Goal: Information Seeking & Learning: Learn about a topic

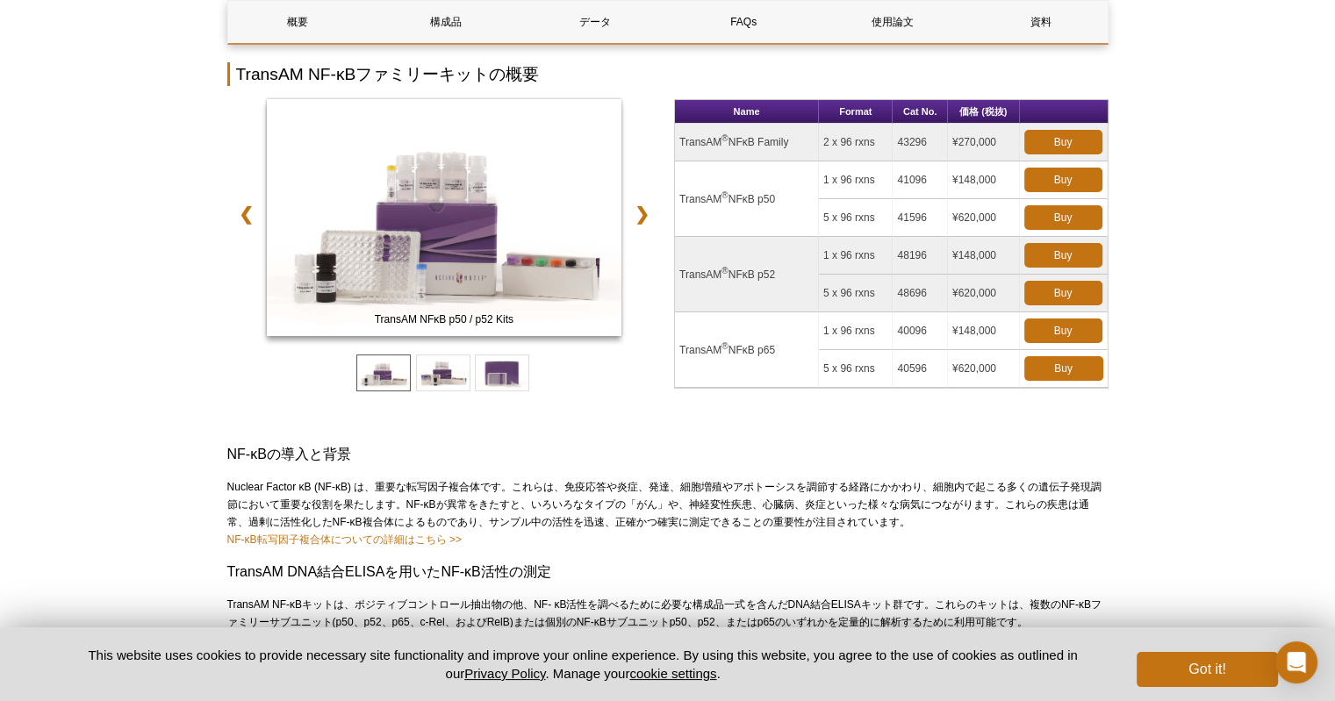
scroll to position [263, 0]
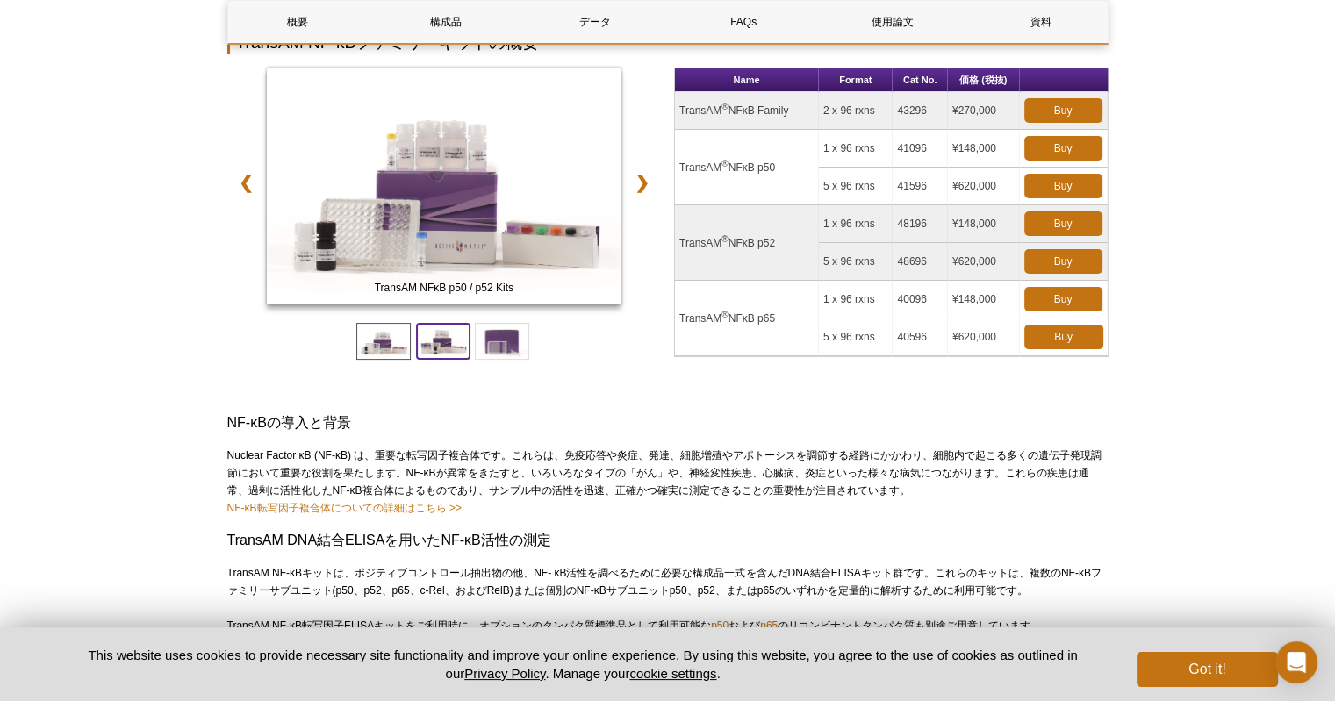
click at [440, 345] on span at bounding box center [443, 341] width 54 height 37
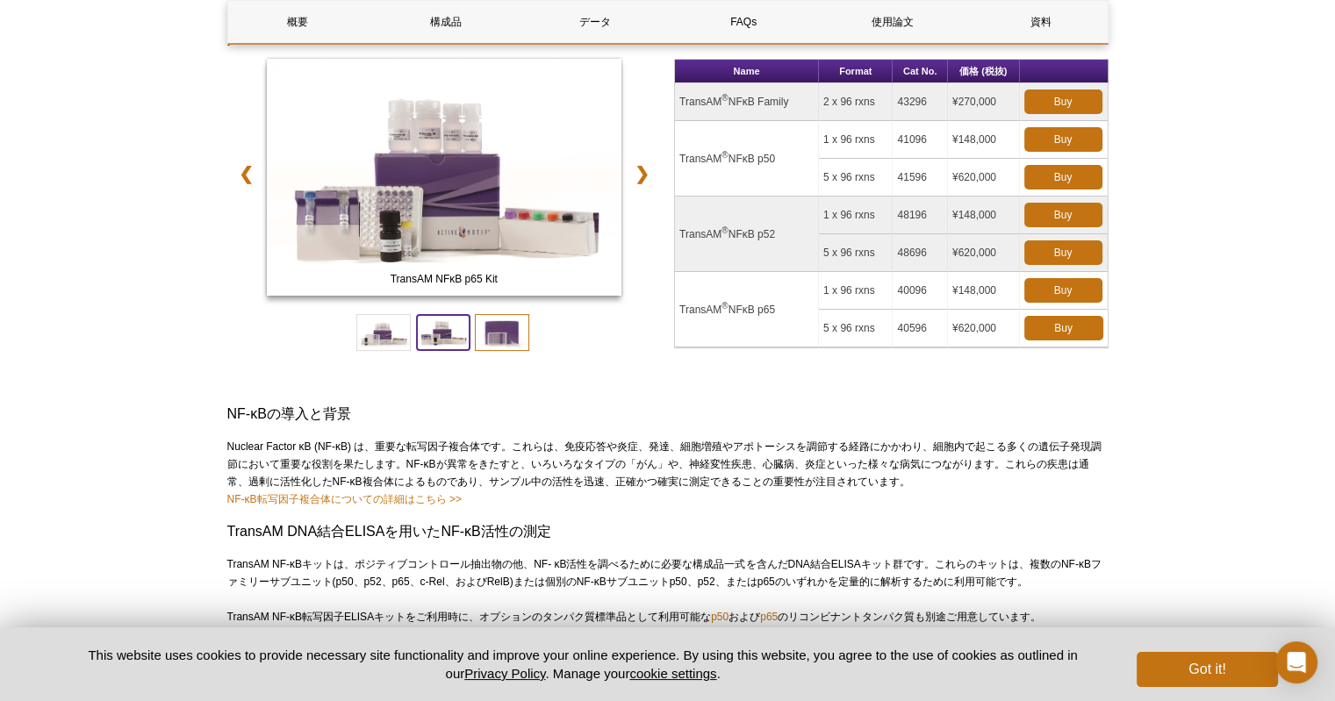
scroll to position [236, 0]
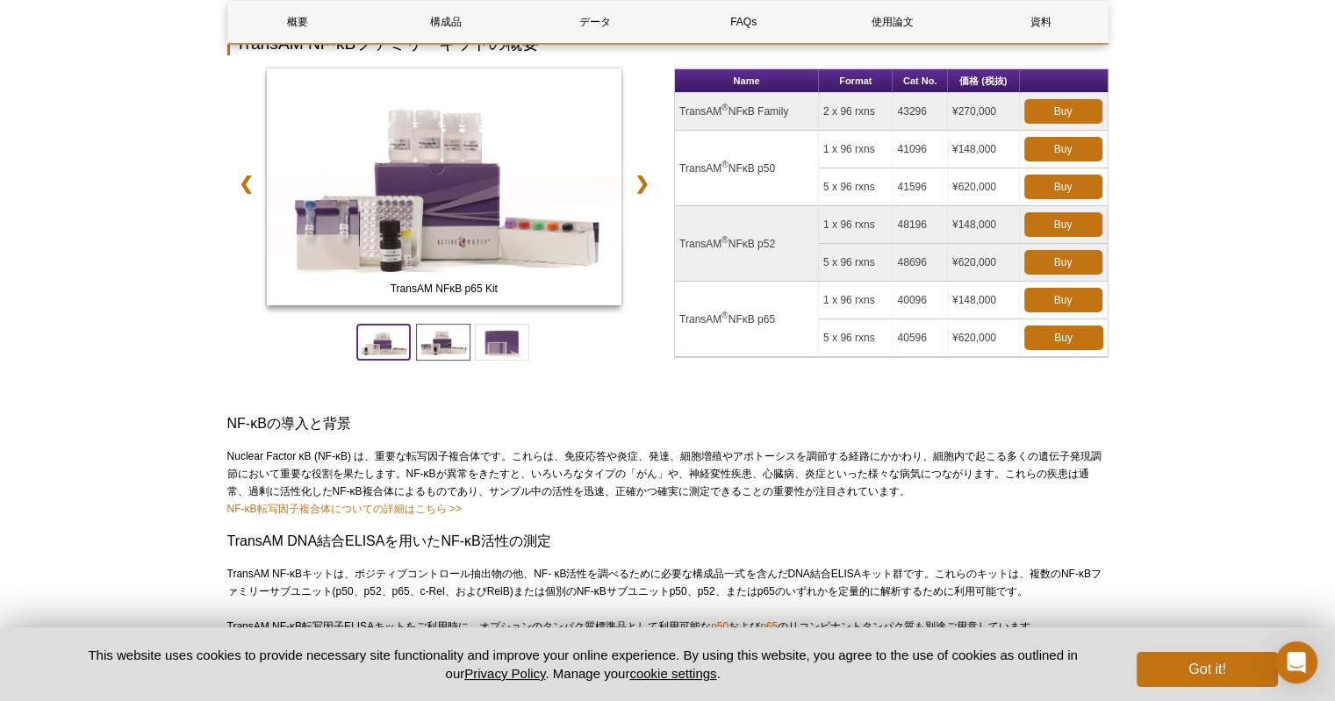
click at [372, 333] on span at bounding box center [383, 342] width 54 height 37
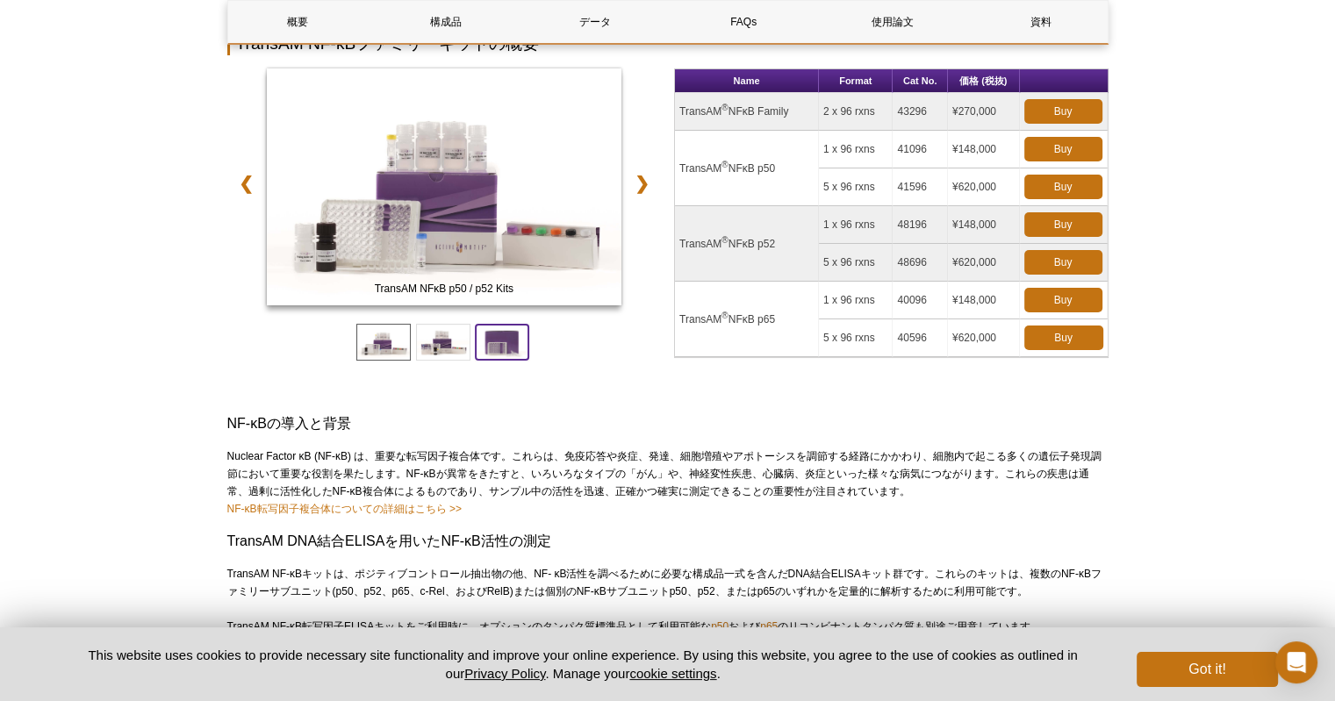
click at [478, 338] on span at bounding box center [502, 342] width 54 height 37
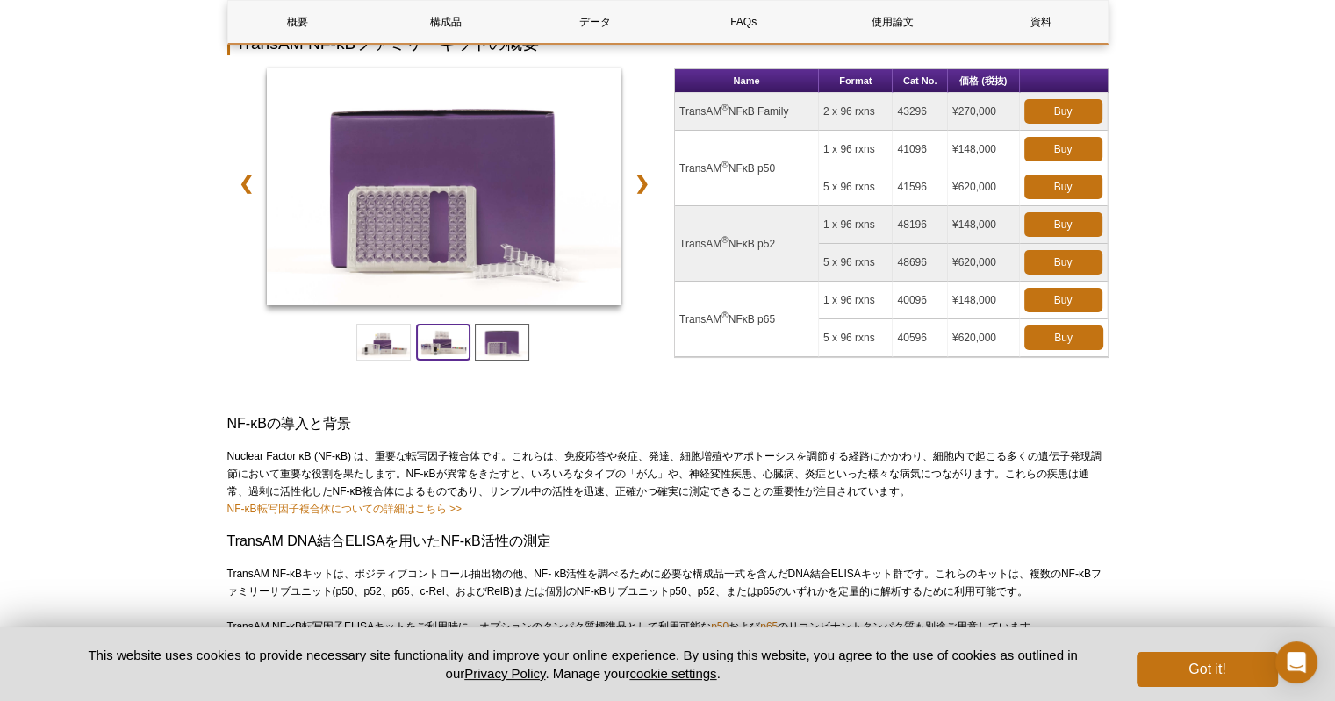
click at [461, 340] on span at bounding box center [443, 342] width 54 height 37
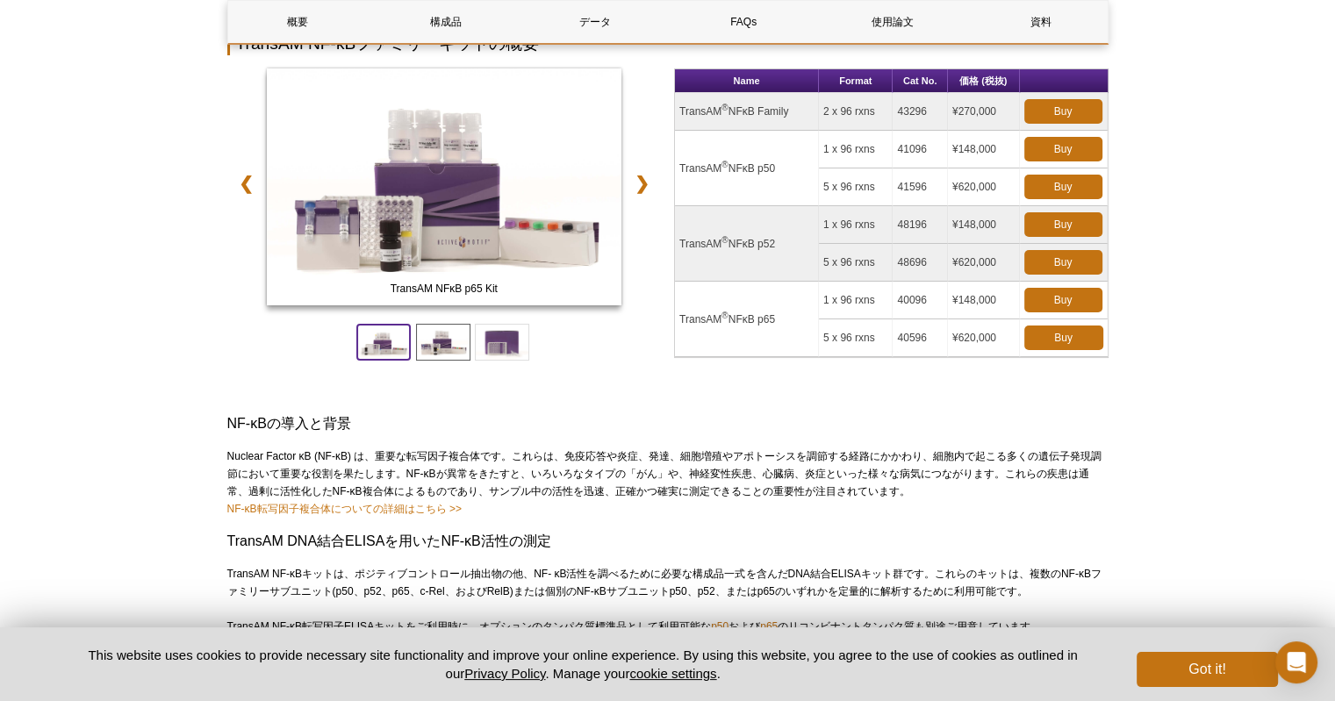
click at [380, 342] on span at bounding box center [383, 342] width 54 height 37
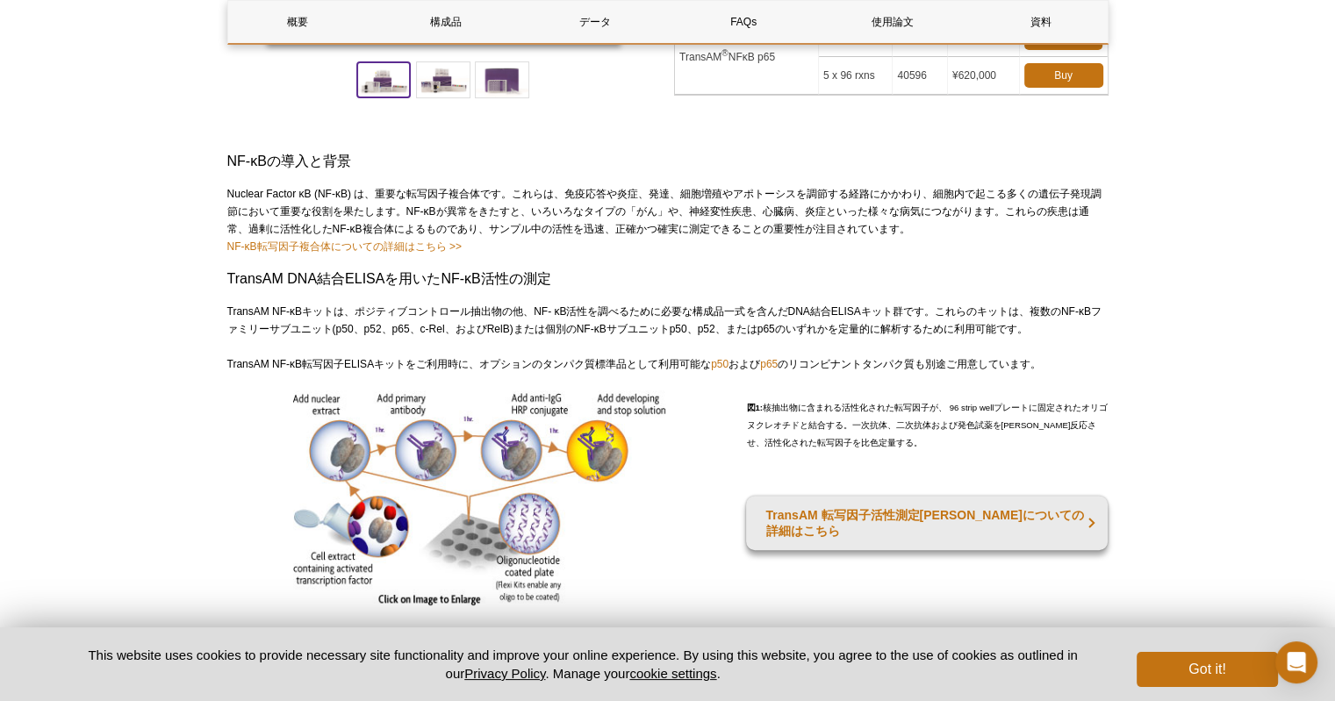
scroll to position [527, 0]
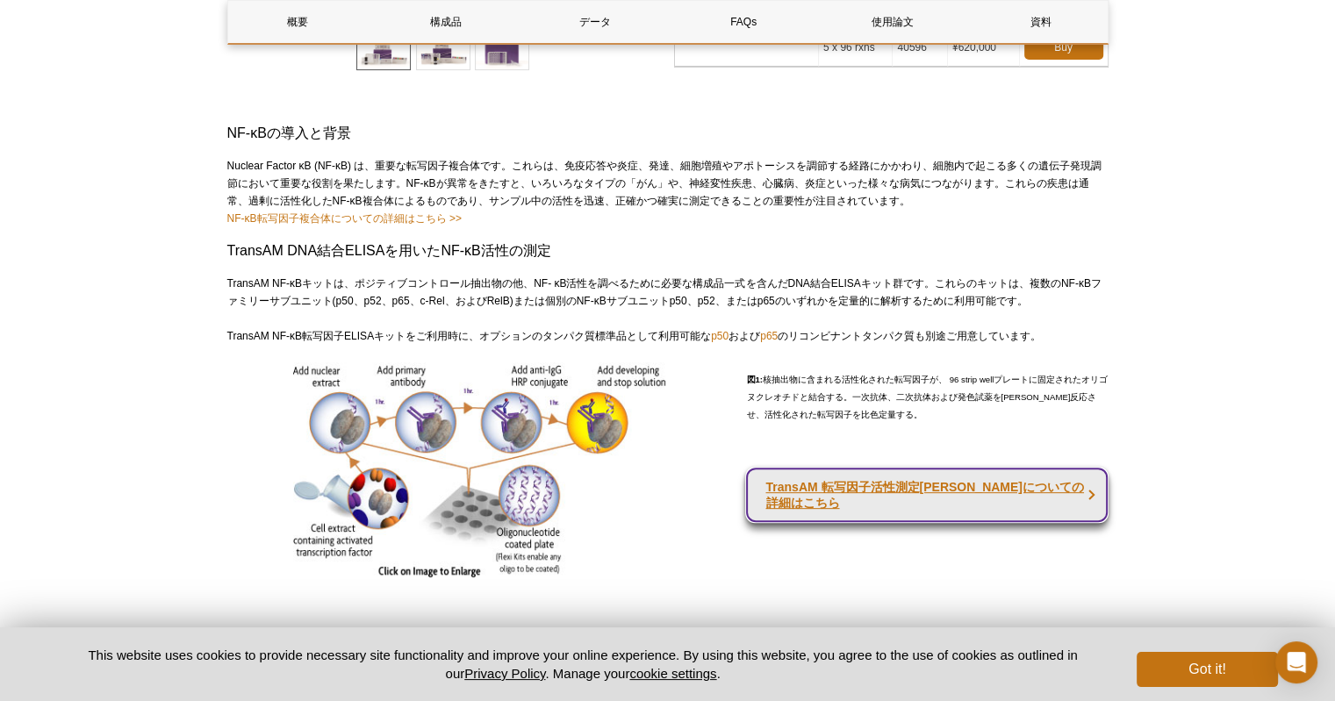
click at [837, 480] on strong "TransAM 転写因子活性測定[PERSON_NAME]についての詳細はこちら" at bounding box center [924, 495] width 318 height 30
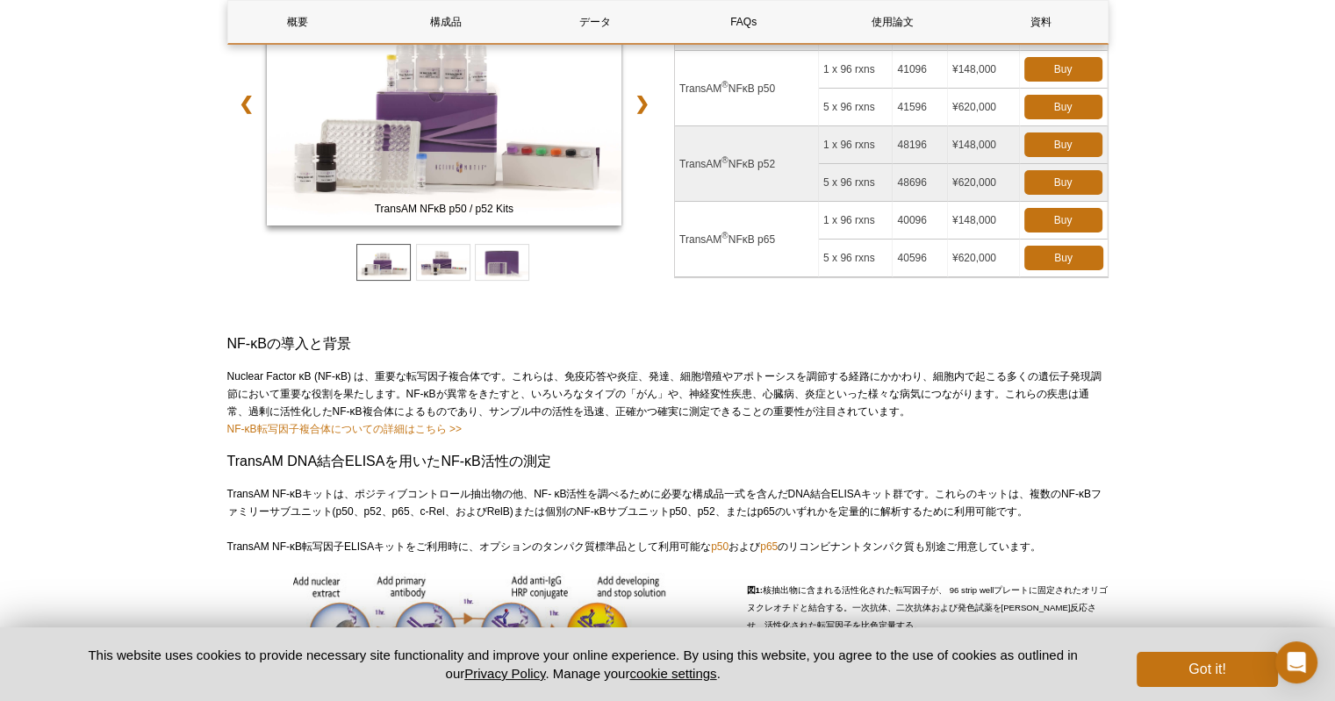
scroll to position [263, 0]
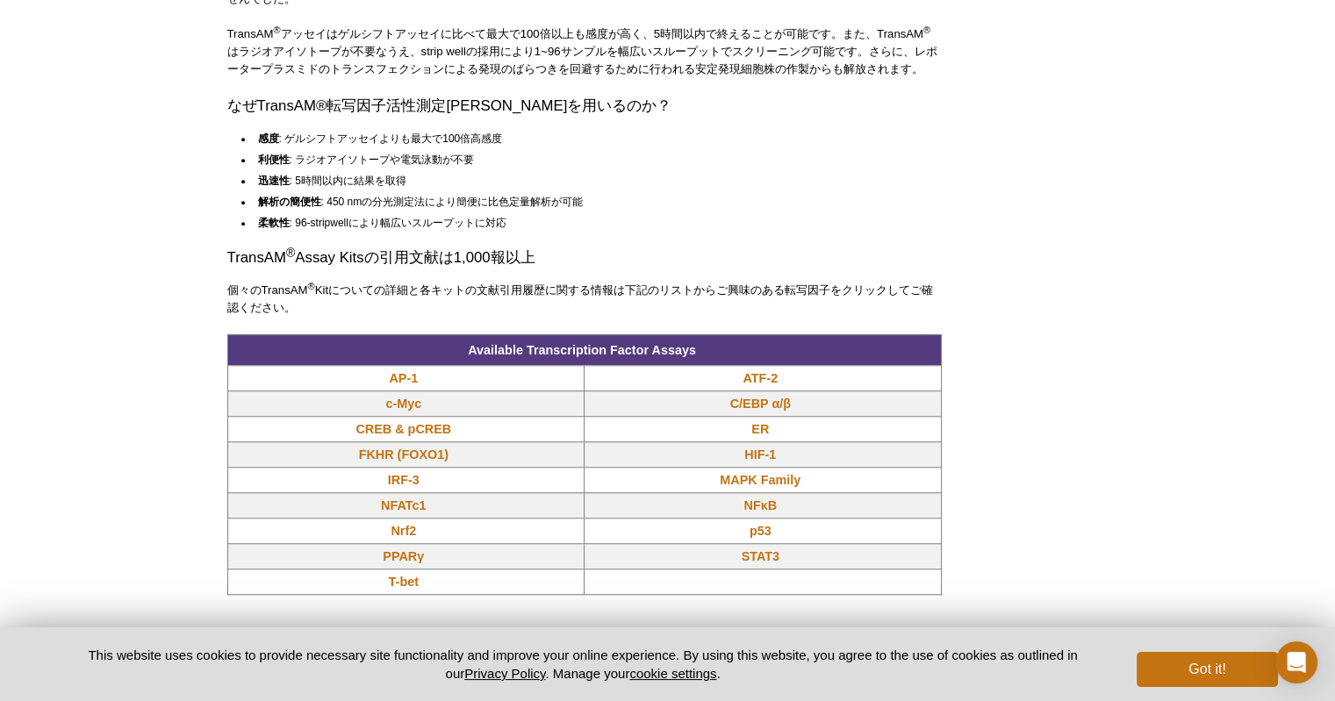
scroll to position [1377, 0]
